Goal: Navigation & Orientation: Find specific page/section

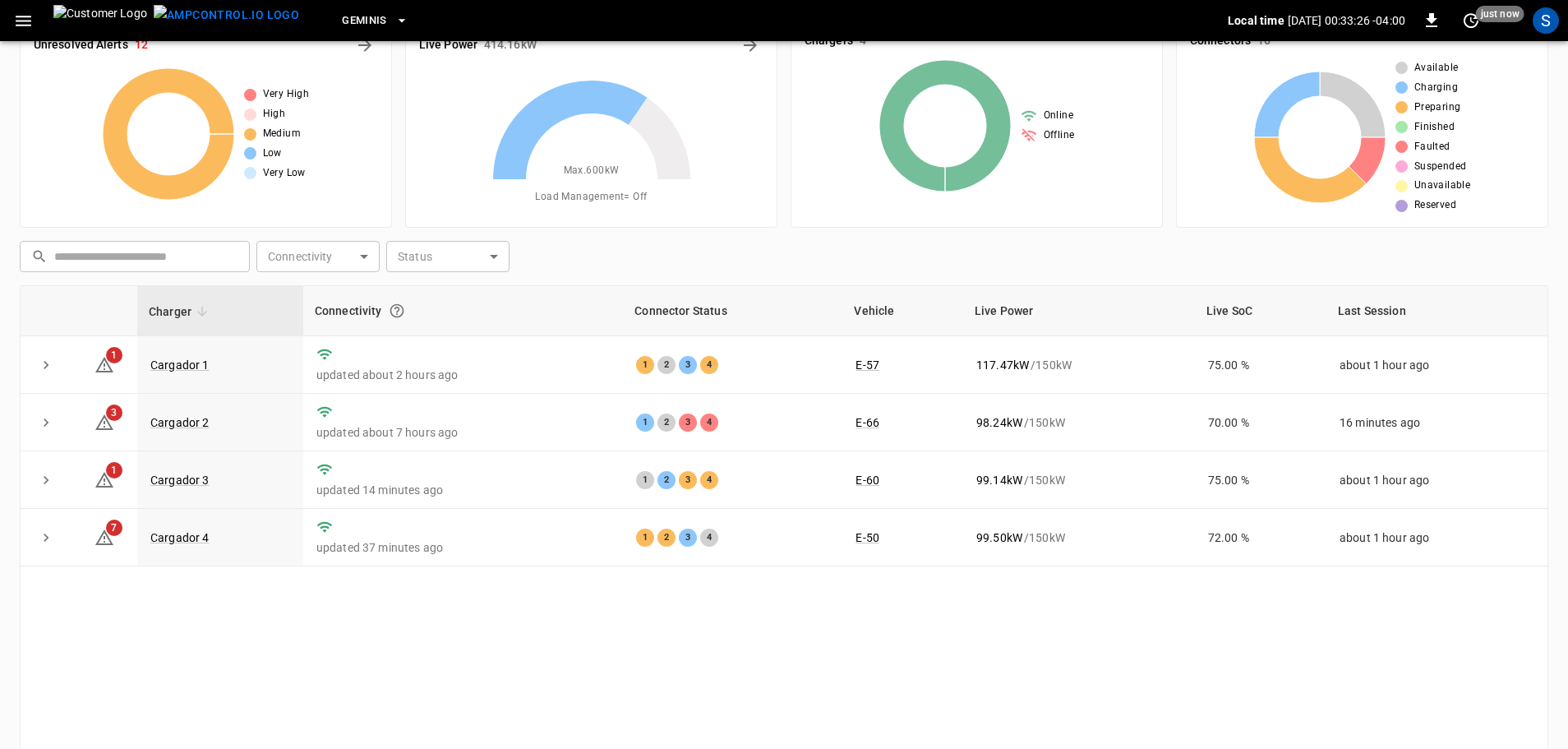
scroll to position [82, 0]
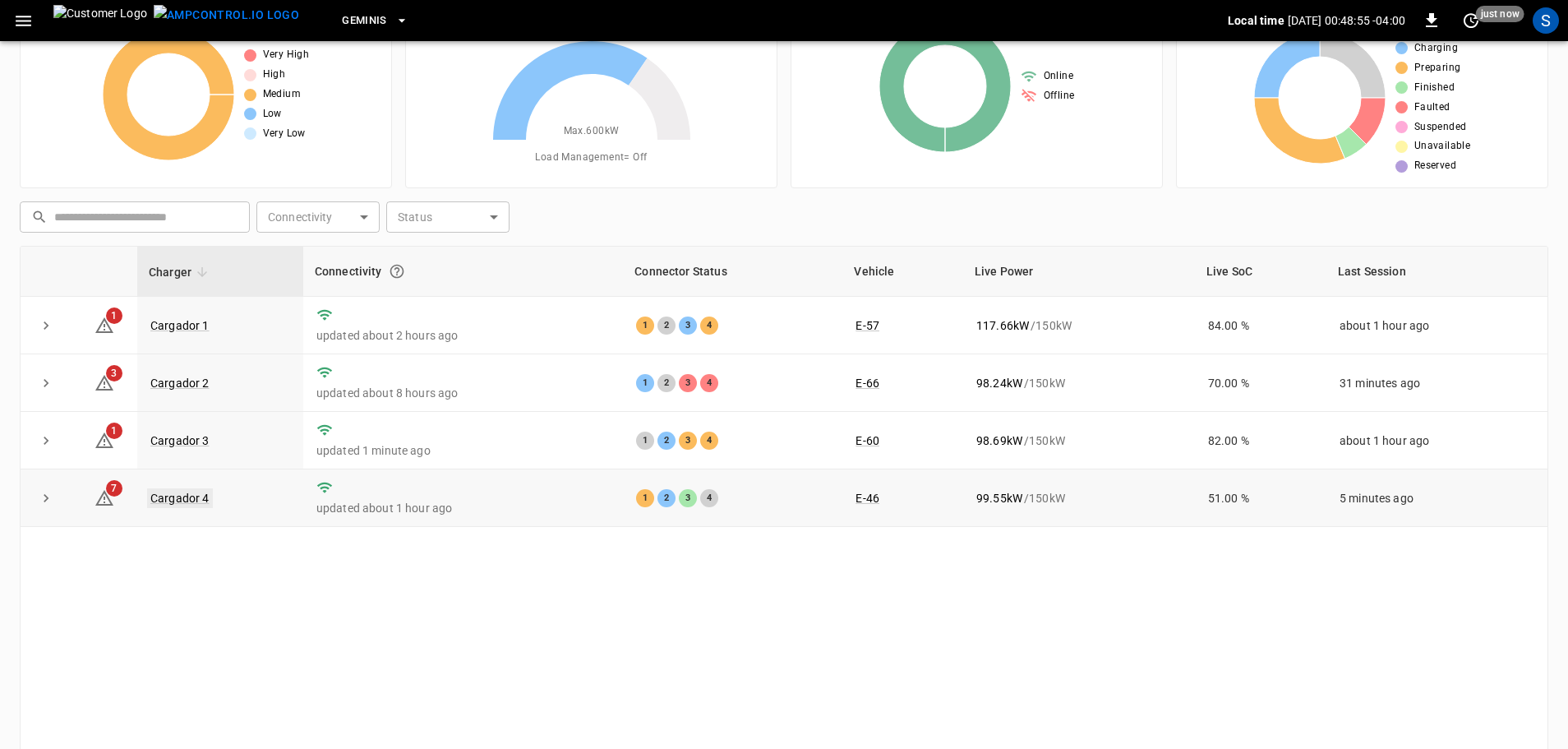
click at [200, 500] on link "Cargador 4" at bounding box center [180, 498] width 66 height 19
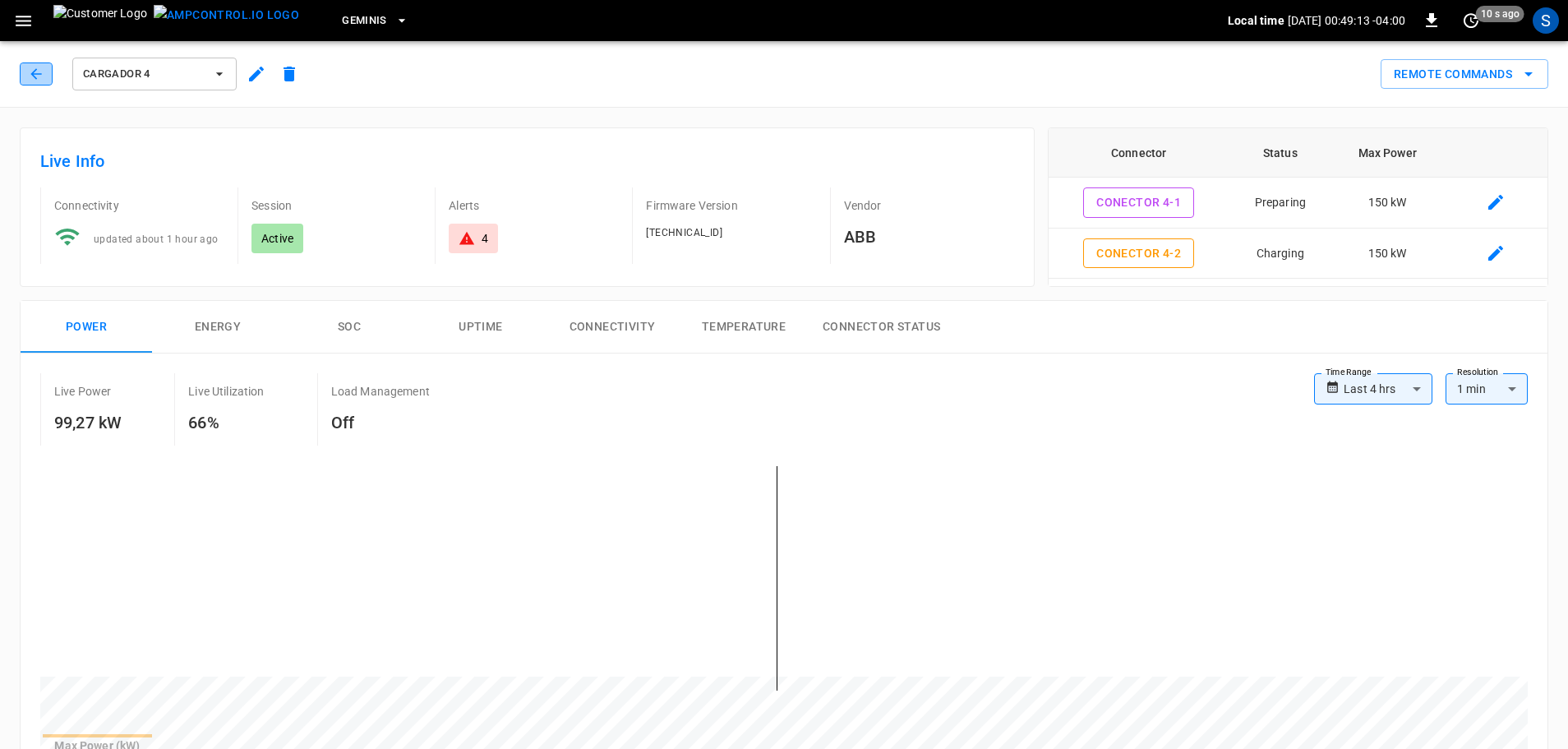
click at [31, 79] on icon "button" at bounding box center [36, 74] width 17 height 17
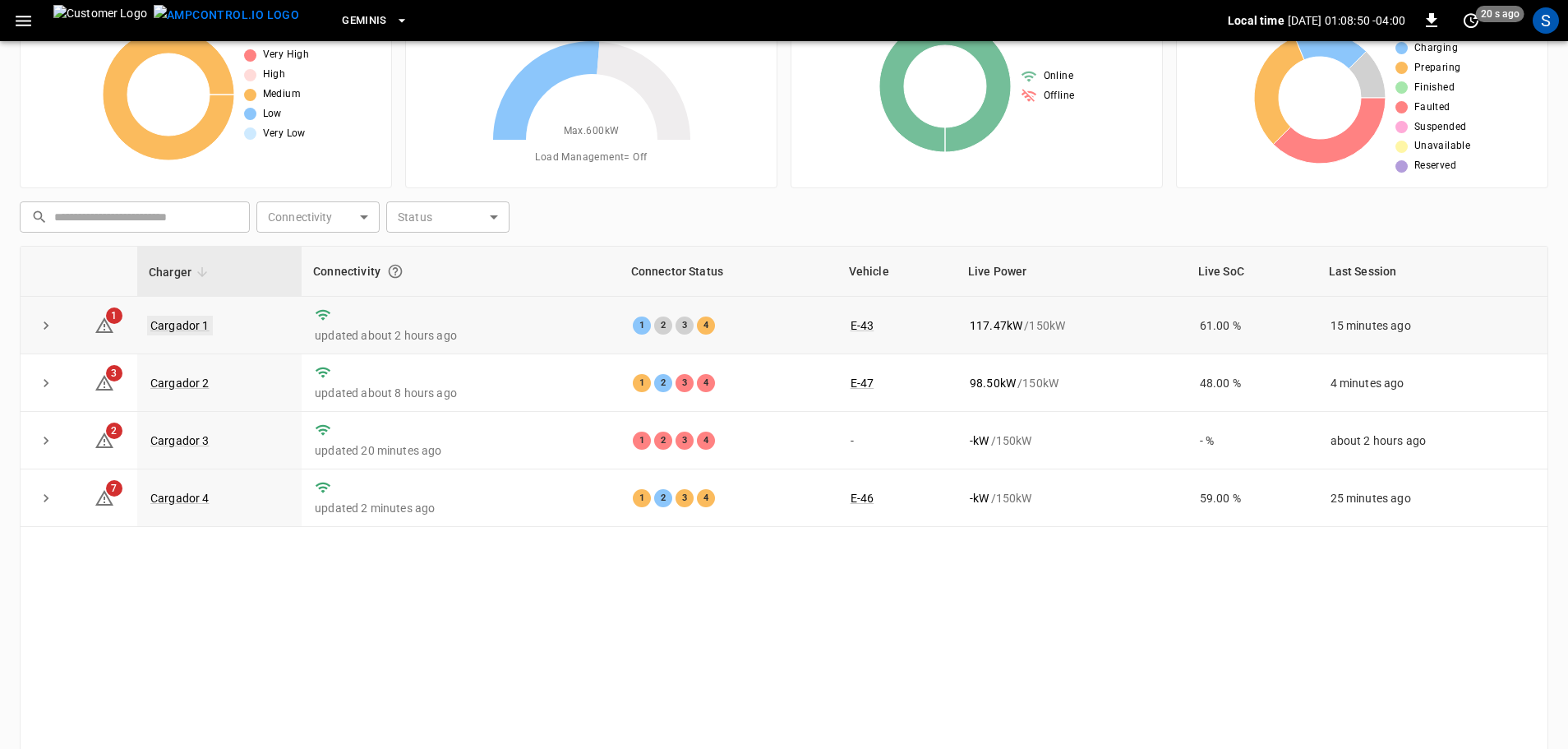
click at [204, 330] on link "Cargador 1" at bounding box center [180, 325] width 66 height 19
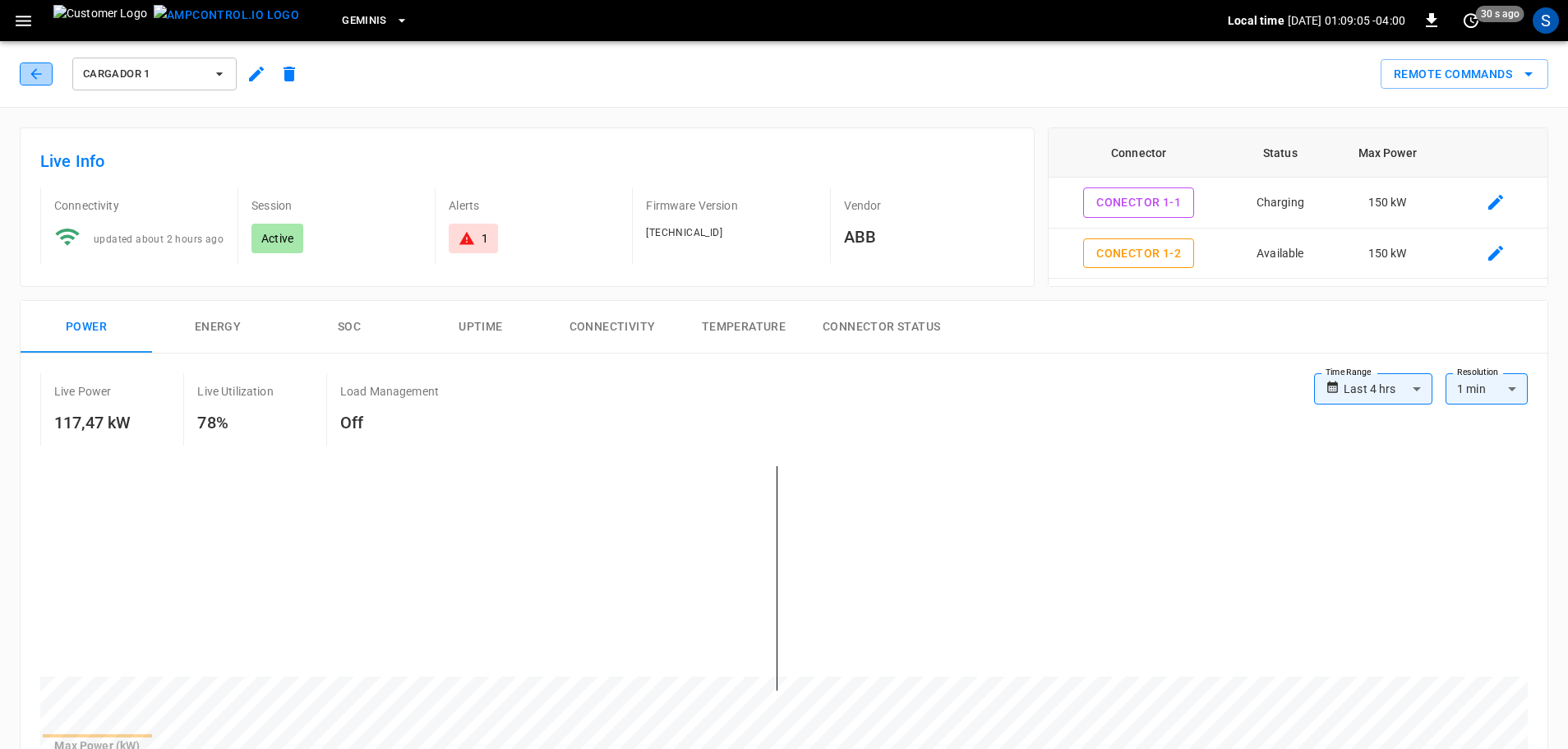
click at [29, 65] on button "button" at bounding box center [36, 74] width 33 height 23
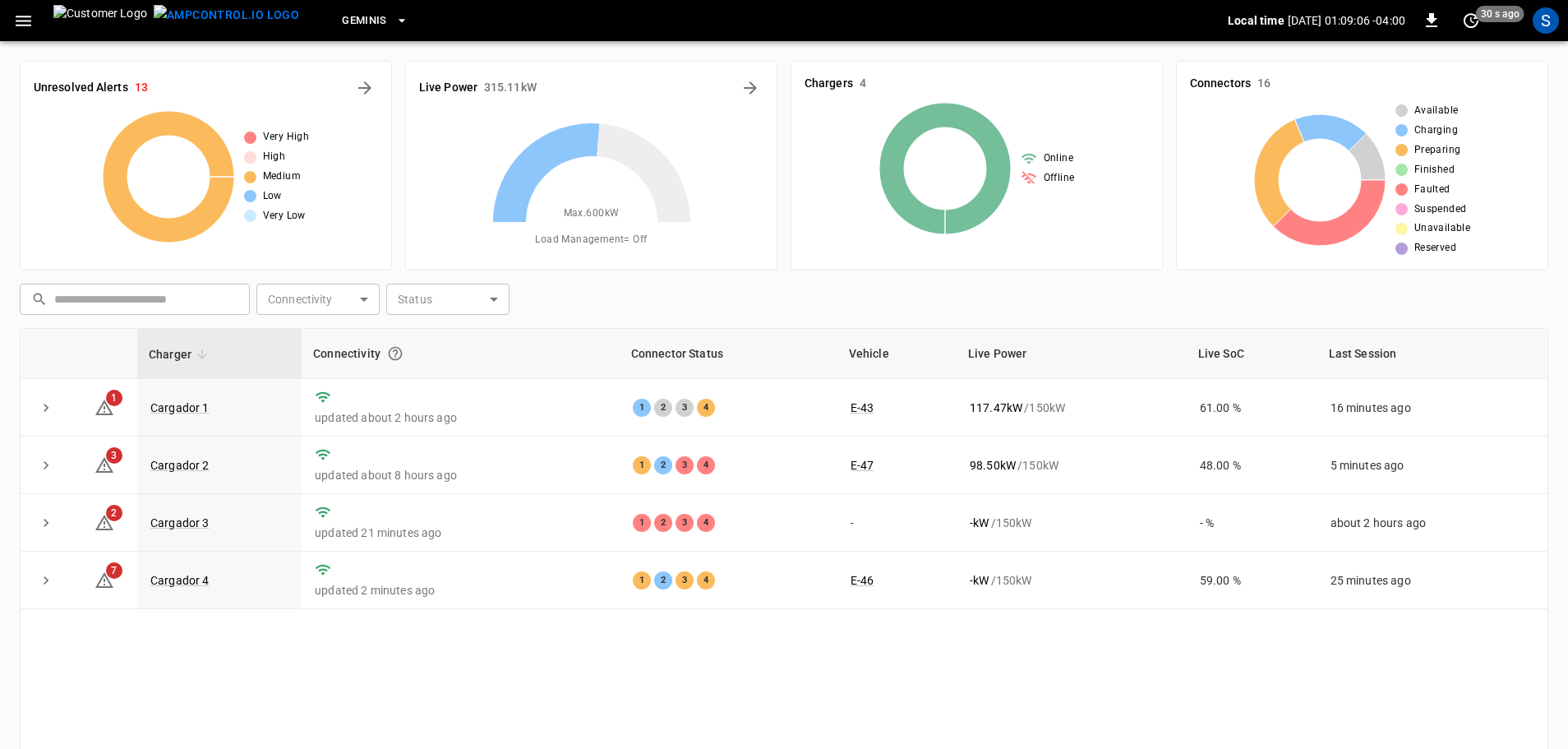
scroll to position [82, 0]
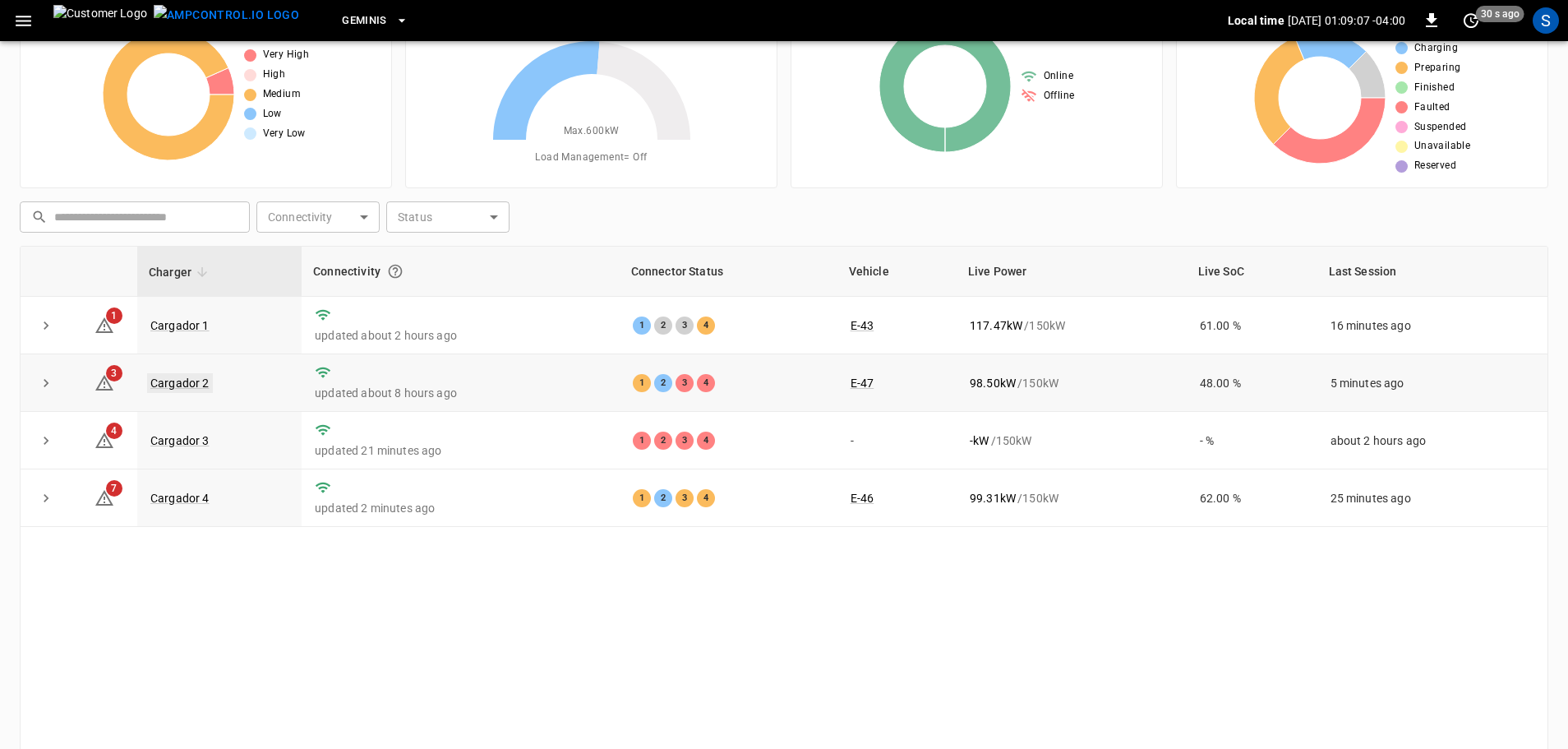
click at [177, 377] on link "Cargador 2" at bounding box center [180, 383] width 66 height 19
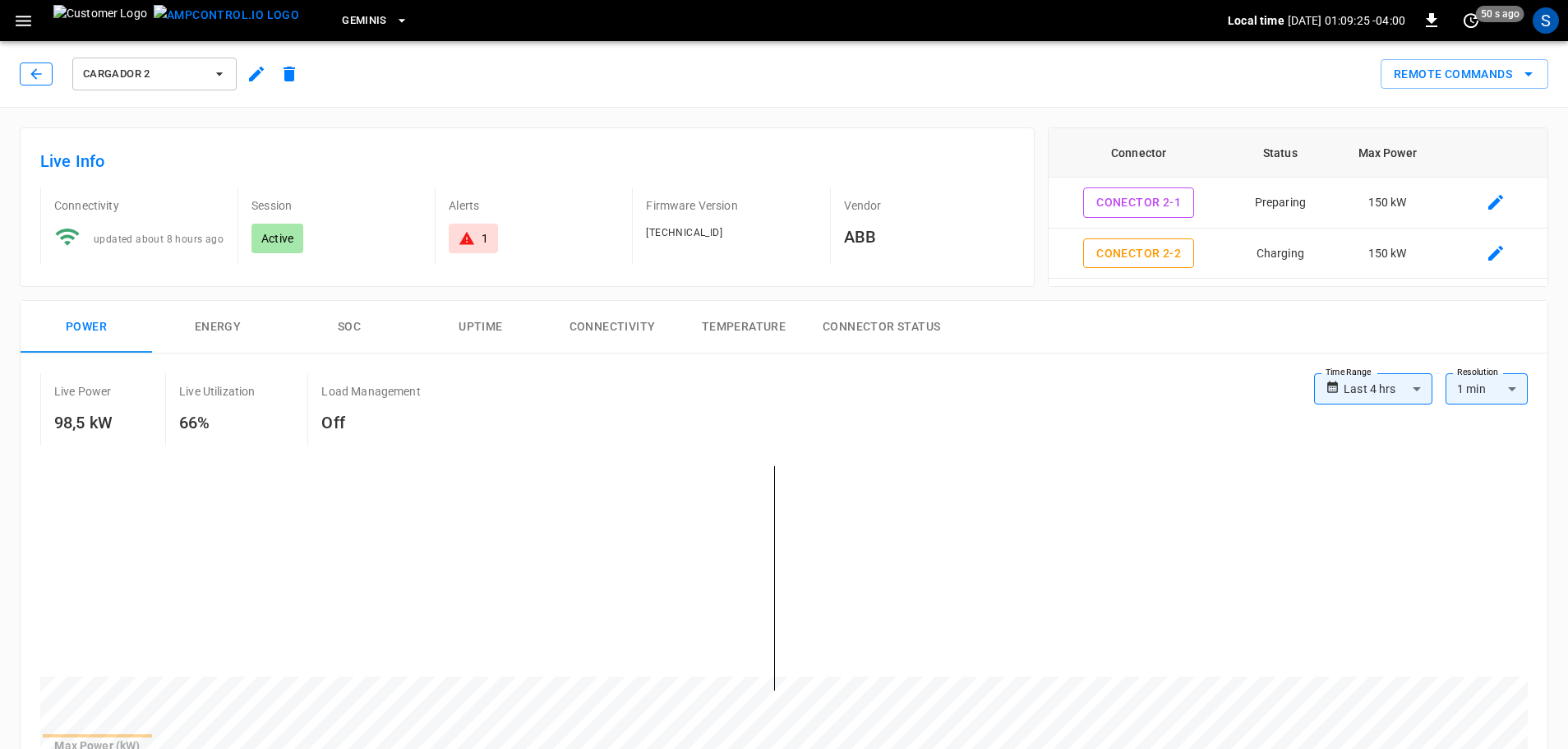
click at [45, 76] on button "button" at bounding box center [36, 74] width 33 height 23
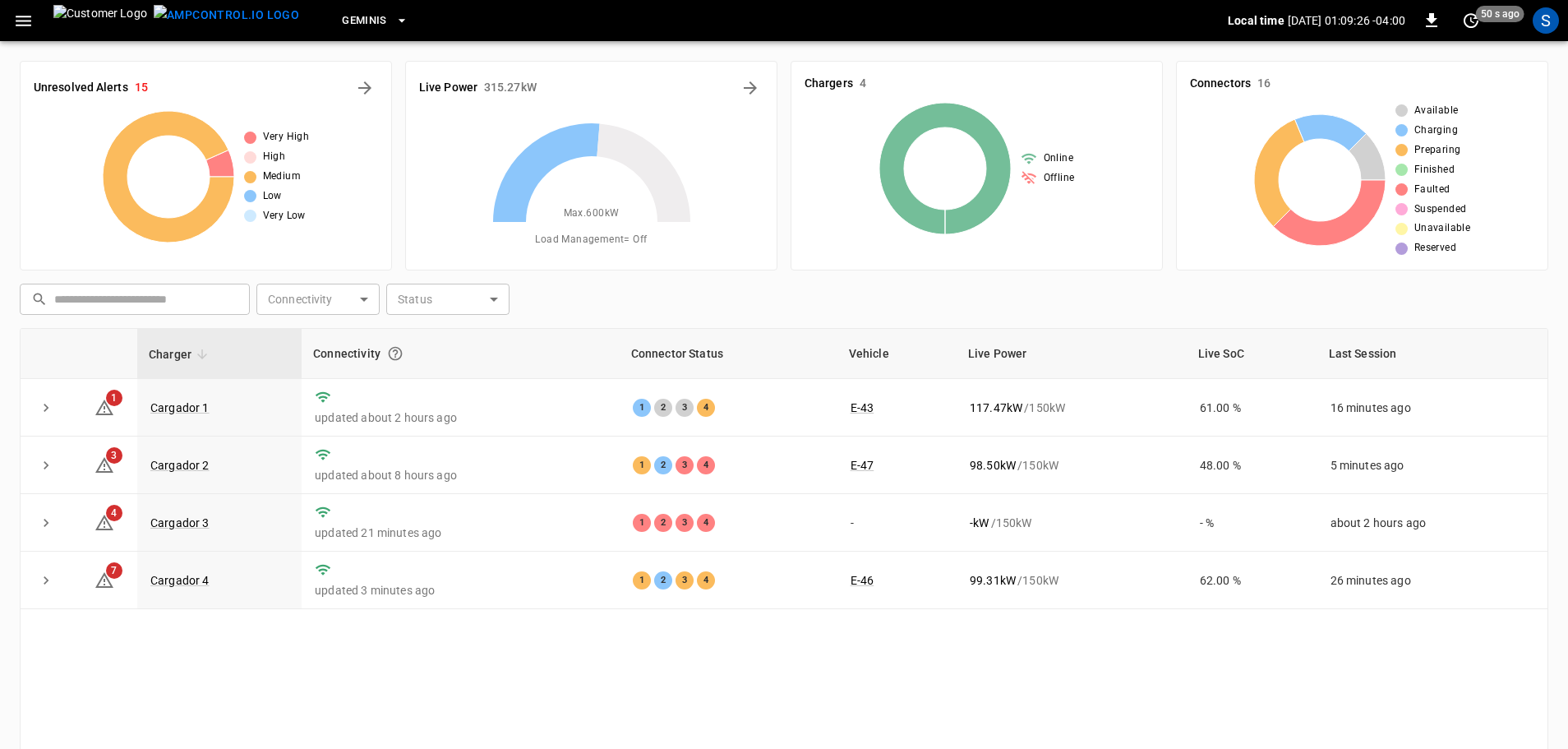
scroll to position [82, 0]
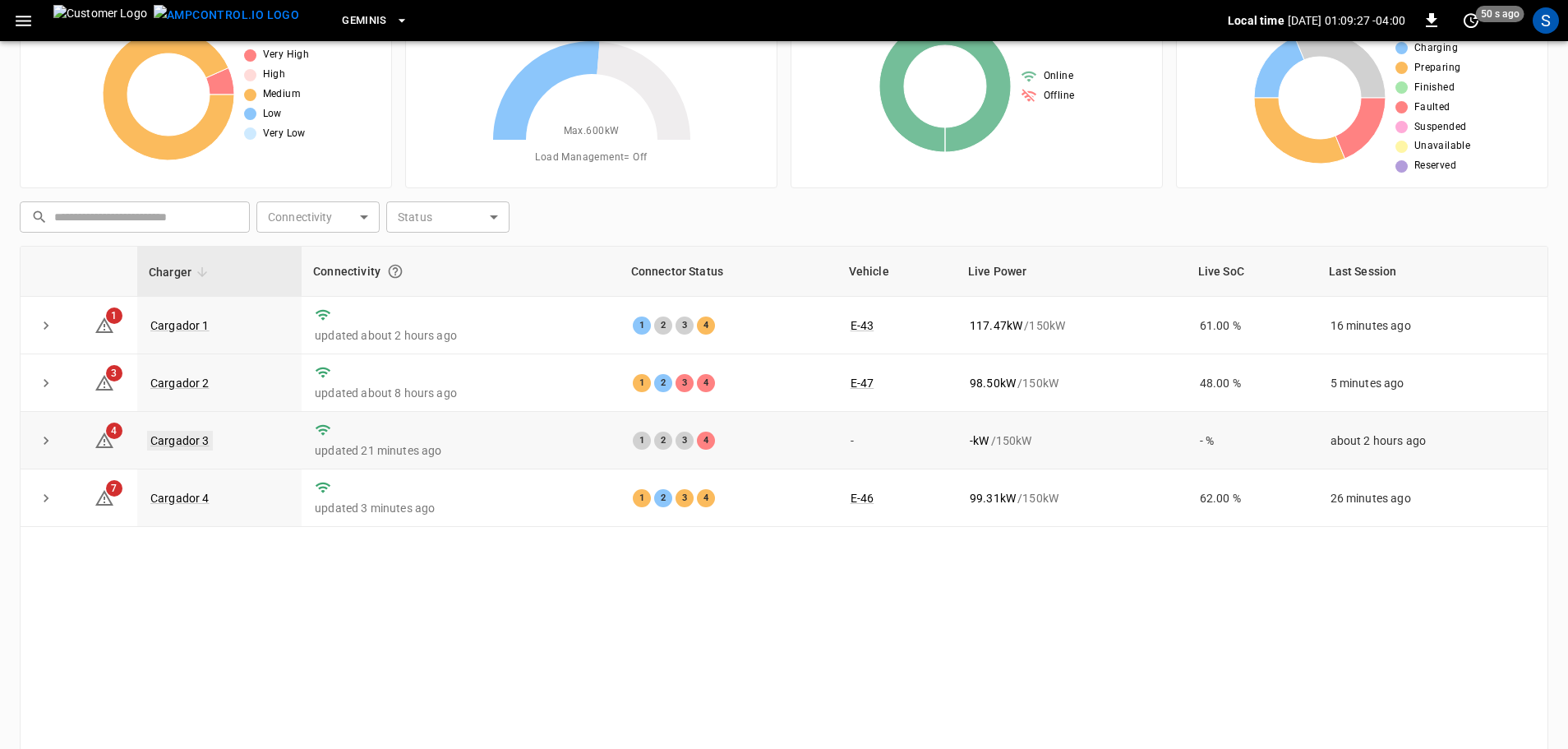
click at [184, 445] on link "Cargador 3" at bounding box center [180, 440] width 66 height 19
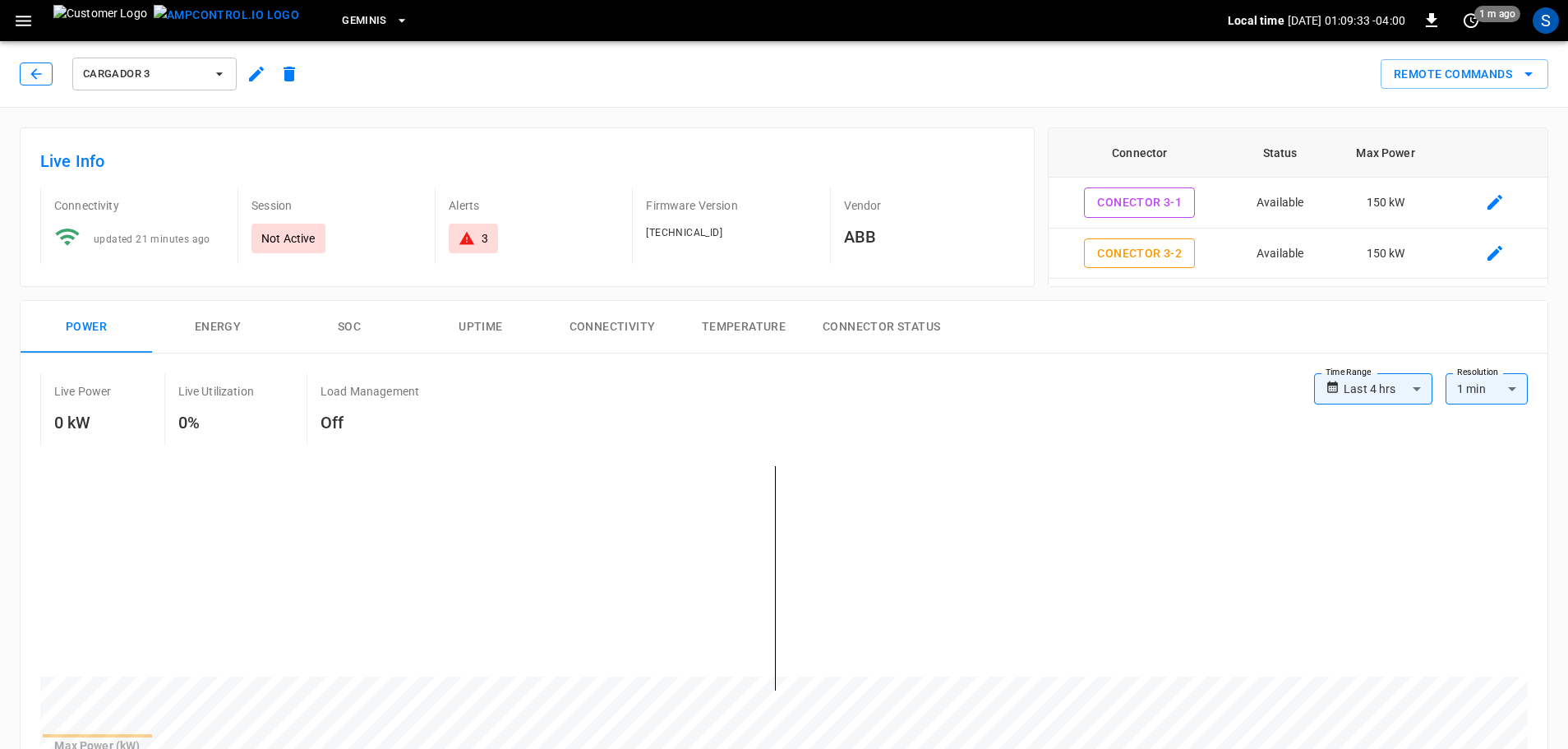
click at [32, 77] on icon "button" at bounding box center [36, 74] width 17 height 17
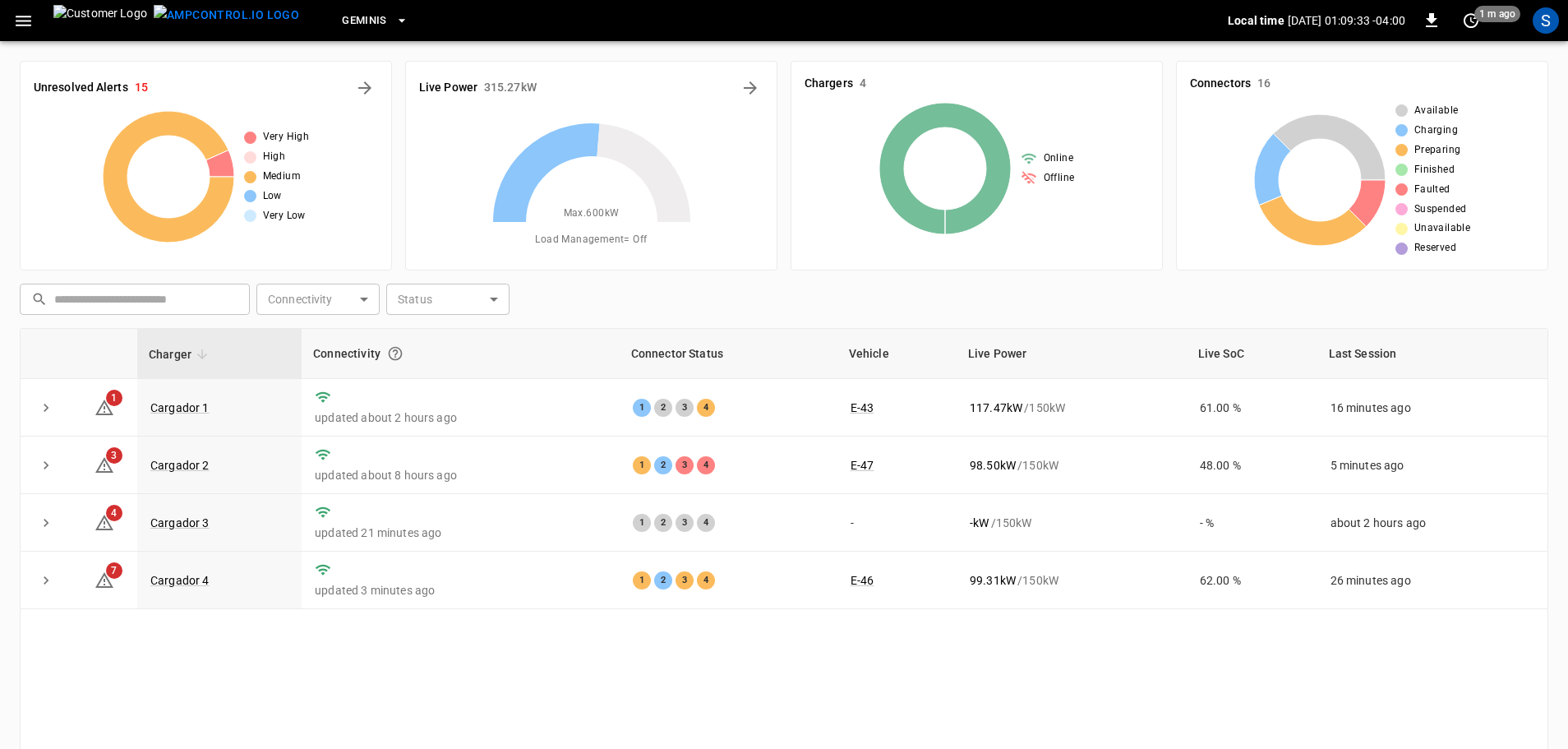
scroll to position [82, 0]
